Goal: Communication & Community: Answer question/provide support

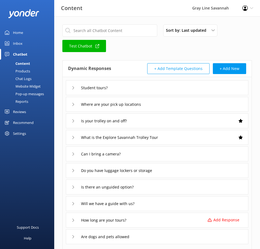
scroll to position [68, 0]
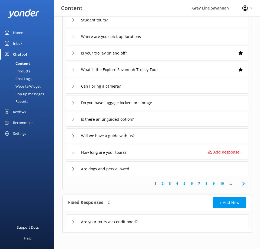
click at [20, 40] on div "Inbox" at bounding box center [17, 43] width 9 height 11
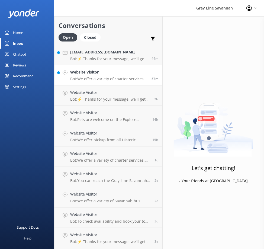
click at [95, 79] on p "Bot: We offer a variety of charter services, including corporate, convention, a…" at bounding box center [108, 79] width 77 height 5
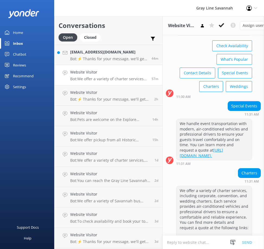
scroll to position [121, 0]
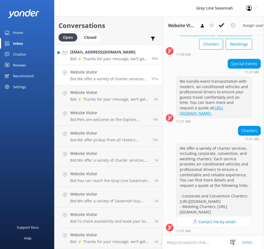
click at [132, 60] on p "Bot: ⚡ Thanks for your message, we'll get back to you as soon as we can. You're…" at bounding box center [108, 58] width 77 height 5
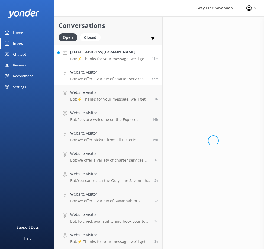
click at [116, 79] on p "Bot: We offer a variety of charter services, including corporate, convention, a…" at bounding box center [108, 79] width 77 height 5
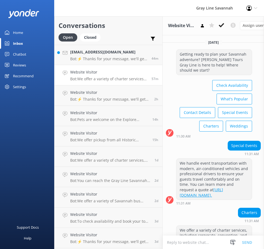
scroll to position [121, 0]
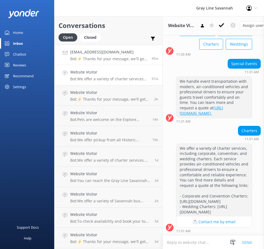
click at [111, 56] on p "Bot: ⚡ Thanks for your message, we'll get back to you as soon as we can. You're…" at bounding box center [108, 58] width 77 height 5
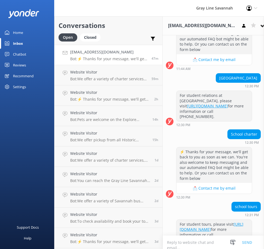
scroll to position [1304, 0]
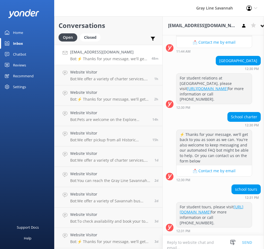
click at [189, 237] on textarea at bounding box center [213, 242] width 101 height 13
type textarea "K"
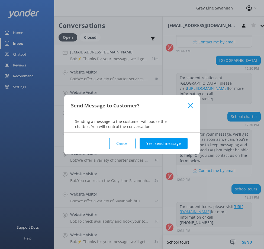
type textarea "School tours"
click at [189, 108] on use at bounding box center [190, 105] width 5 height 5
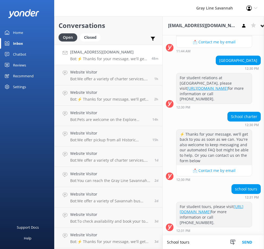
drag, startPoint x: 179, startPoint y: 240, endPoint x: 105, endPoint y: 255, distance: 75.9
click at [105, 249] on html "Gray Line Savannah Profile Settings Logout Home Inbox Chatbot Content Products …" at bounding box center [132, 124] width 264 height 249
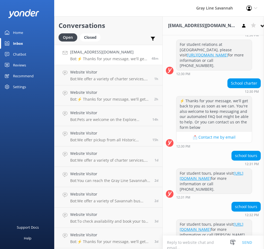
scroll to position [1355, 0]
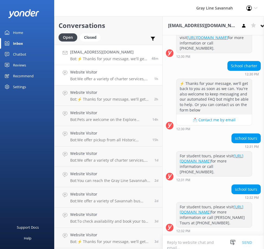
click at [133, 78] on p "Bot: We offer a variety of charter services, including corporate, convention, a…" at bounding box center [110, 79] width 80 height 5
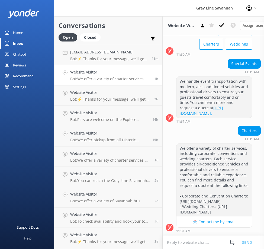
scroll to position [121, 0]
click at [125, 98] on p "Bot: ⚡ Thanks for your message, we'll get back to you as soon as we can. You're…" at bounding box center [110, 99] width 80 height 5
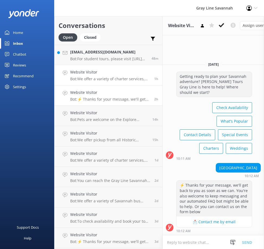
click at [138, 75] on h4 "Website Visitor" at bounding box center [110, 72] width 80 height 6
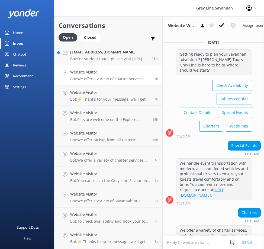
scroll to position [121, 0]
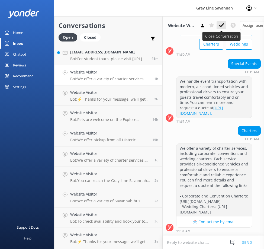
click at [225, 27] on button at bounding box center [222, 25] width 10 height 8
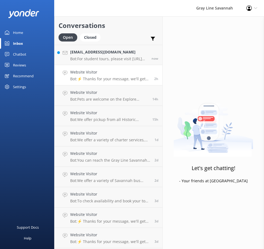
click at [116, 81] on p "Bot: ⚡ Thanks for your message, we'll get back to you as soon as we can. You're…" at bounding box center [110, 79] width 80 height 5
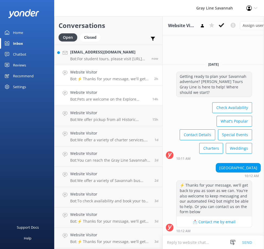
click at [116, 93] on h4 "Website Visitor" at bounding box center [109, 93] width 78 height 6
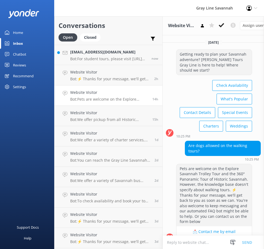
scroll to position [22, 0]
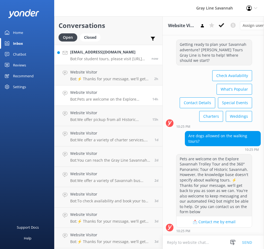
click at [93, 62] on link "[EMAIL_ADDRESS][DOMAIN_NAME] Bot: For student tours, please visit [URL][DOMAIN_…" at bounding box center [109, 55] width 108 height 20
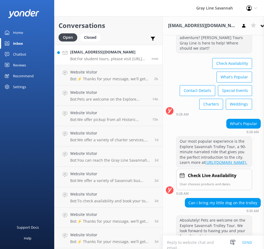
scroll to position [1355, 0]
